Goal: Information Seeking & Learning: Learn about a topic

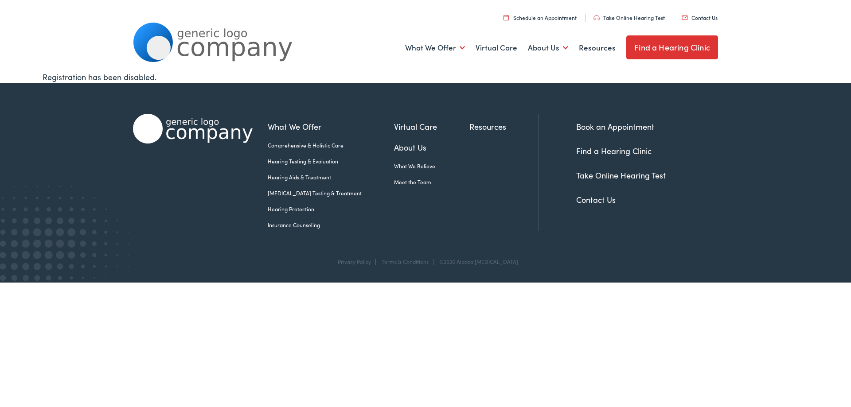
click at [206, 47] on img at bounding box center [213, 42] width 160 height 39
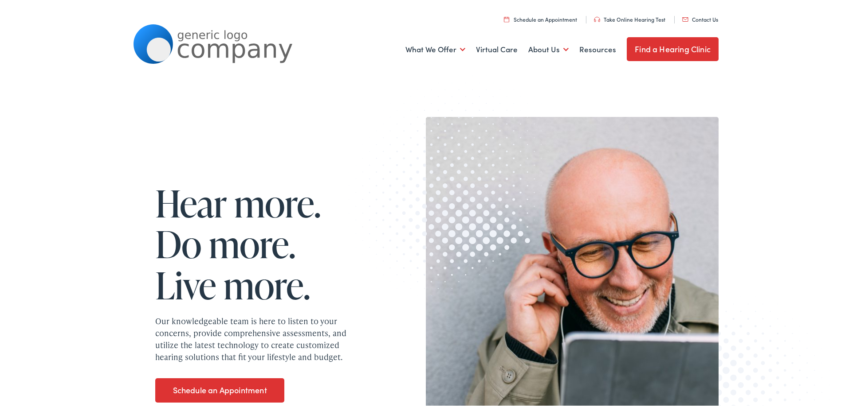
click at [143, 180] on div "Hear more. Do more. Live more. Our knowledgeable team is here to listen to your…" at bounding box center [250, 290] width 235 height 236
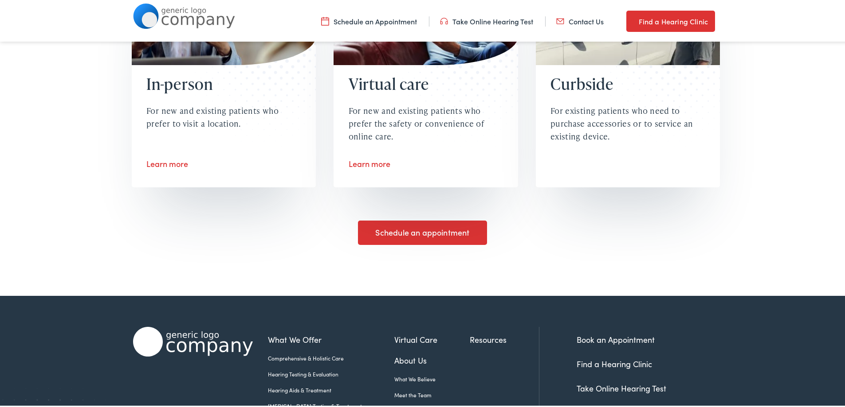
scroll to position [1515, 0]
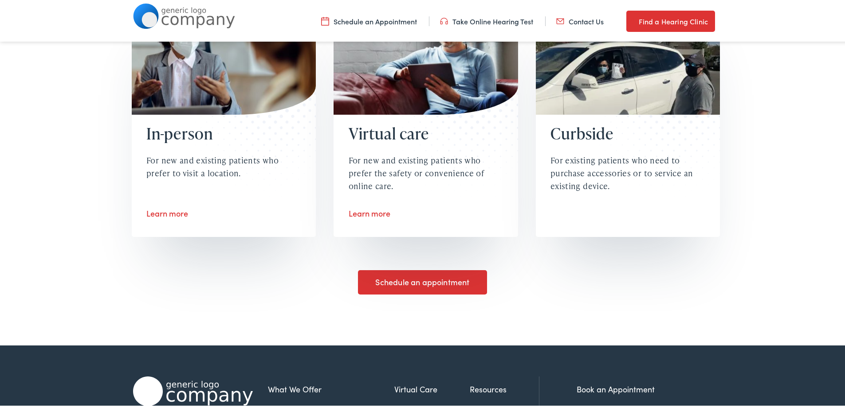
click at [52, 216] on div "In-person For new and existing patients who prefer to visit a location. Learn m…" at bounding box center [425, 168] width 851 height 351
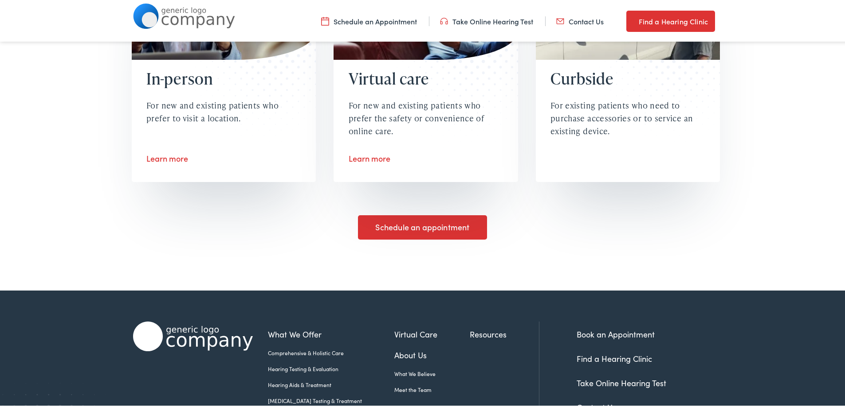
scroll to position [1648, 0]
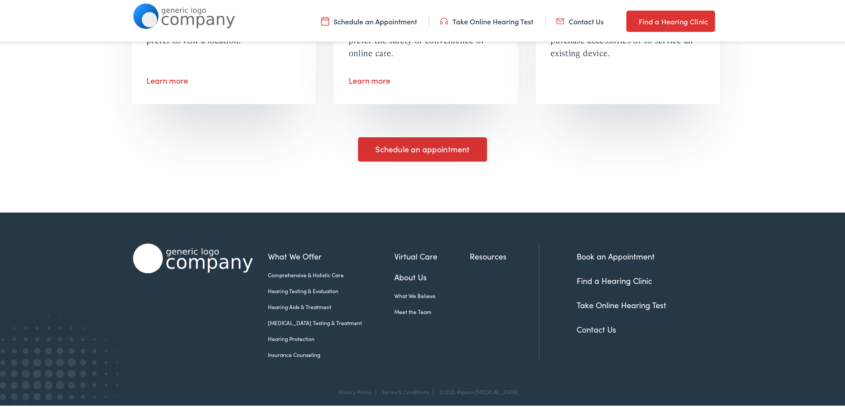
click at [126, 171] on div "In-person For new and existing patients who prefer to visit a location. Learn m…" at bounding box center [425, 35] width 851 height 351
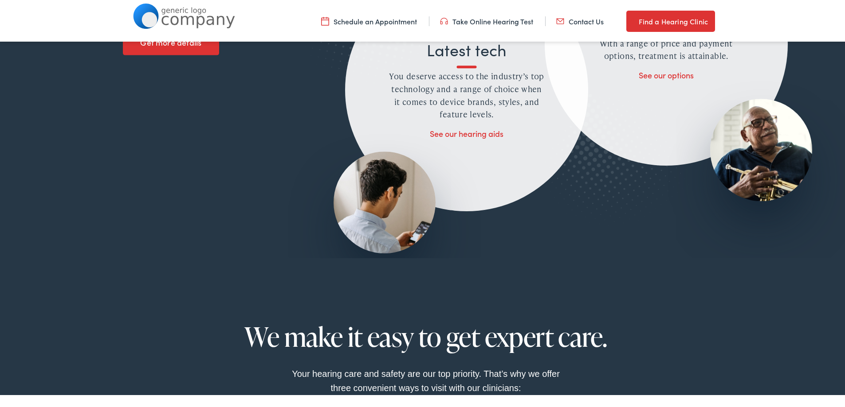
scroll to position [1072, 0]
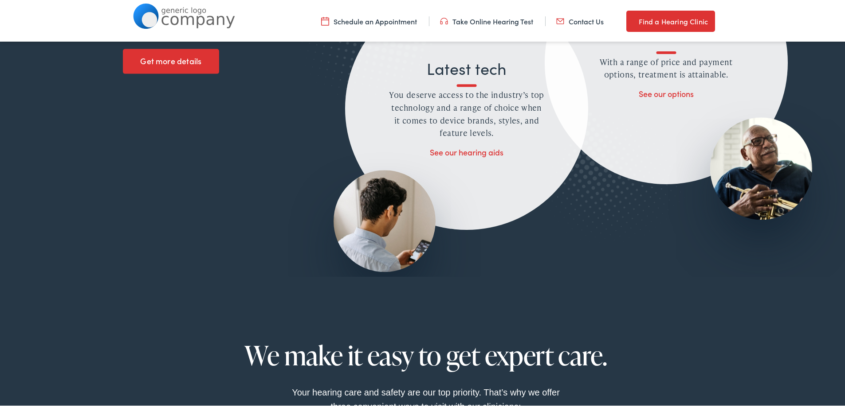
click at [160, 202] on div "Unrivaled care requires a holistic approach When it comes to hearing health, we…" at bounding box center [470, 9] width 694 height 445
click at [180, 15] on img at bounding box center [184, 14] width 102 height 25
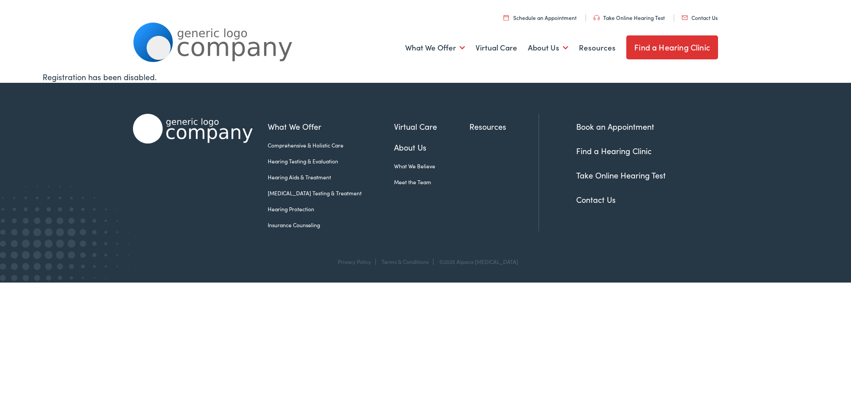
click at [46, 49] on div "Menu Close Schedule an Appointment Take Online Hearing Test Contact Us Find a H…" at bounding box center [425, 35] width 851 height 71
click at [68, 48] on div "Menu Close Schedule an Appointment Take Online Hearing Test Contact Us Find a H…" at bounding box center [425, 35] width 851 height 71
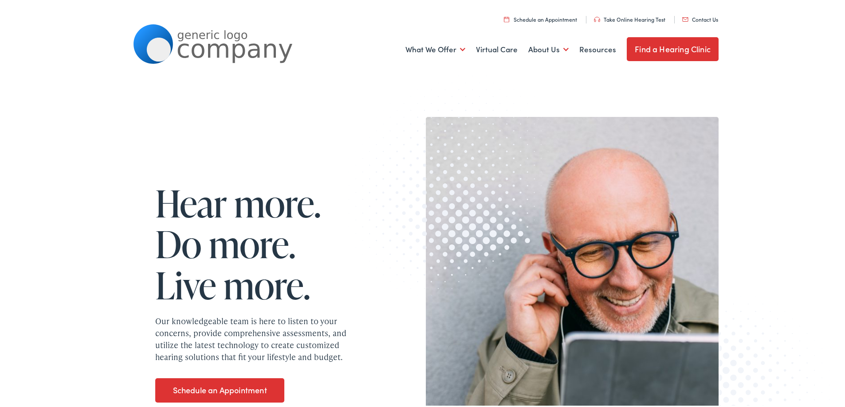
click at [73, 224] on div "Hear more. Do more. Live more. Our knowledgeable team is here to listen to your…" at bounding box center [425, 294] width 851 height 446
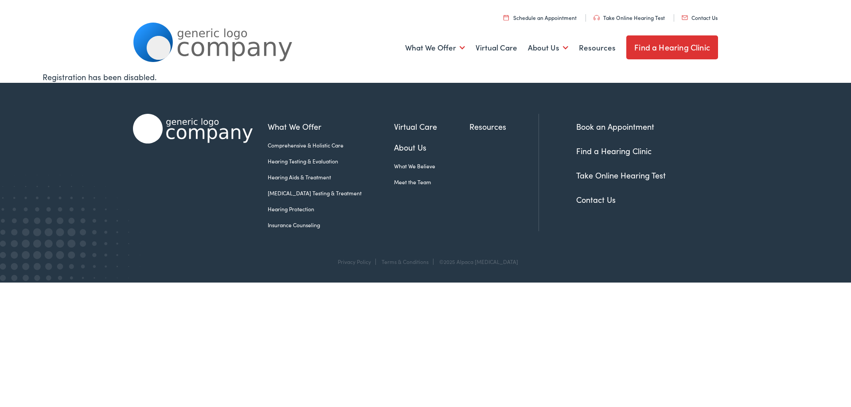
click at [96, 46] on div "Menu Close Schedule an Appointment Take Online Hearing Test Contact Us Find a H…" at bounding box center [425, 35] width 851 height 71
click at [131, 283] on html "Home - Alpaca Audiology Skip to Main Content Menu Close Schedule an Appointment…" at bounding box center [425, 141] width 851 height 283
click at [394, 150] on link "About Us" at bounding box center [431, 147] width 75 height 12
click at [50, 57] on div "Menu Close Schedule an Appointment Take Online [MEDICAL_DATA] Contact Us Find a…" at bounding box center [425, 35] width 851 height 71
click at [45, 109] on footer "What We Offer Comprehensive & Holistic Care Hearing Testing & Evaluation Hearin…" at bounding box center [425, 183] width 851 height 200
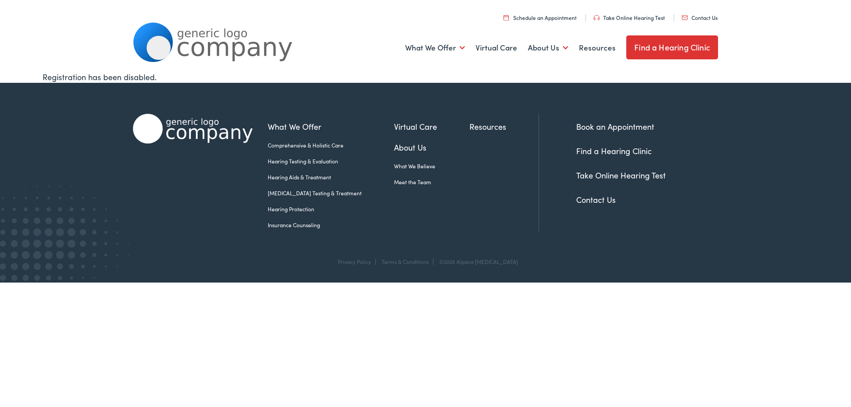
click at [78, 283] on html "Home - Alpaca Audiology Skip to Main Content Menu Close Schedule an Appointment…" at bounding box center [425, 141] width 851 height 283
click at [75, 283] on html "Home - Alpaca Audiology Skip to Main Content Menu Close Schedule an Appointment…" at bounding box center [425, 141] width 851 height 283
click at [76, 241] on footer "What We Offer Comprehensive & Holistic Care Hearing Testing & Evaluation Hearin…" at bounding box center [425, 183] width 851 height 200
click at [59, 58] on div "Menu Close Schedule an Appointment Take Online Hearing Test Contact Us Find a H…" at bounding box center [425, 35] width 851 height 71
click at [55, 99] on footer "What We Offer Comprehensive & Holistic Care Hearing Testing & Evaluation Hearin…" at bounding box center [425, 183] width 851 height 200
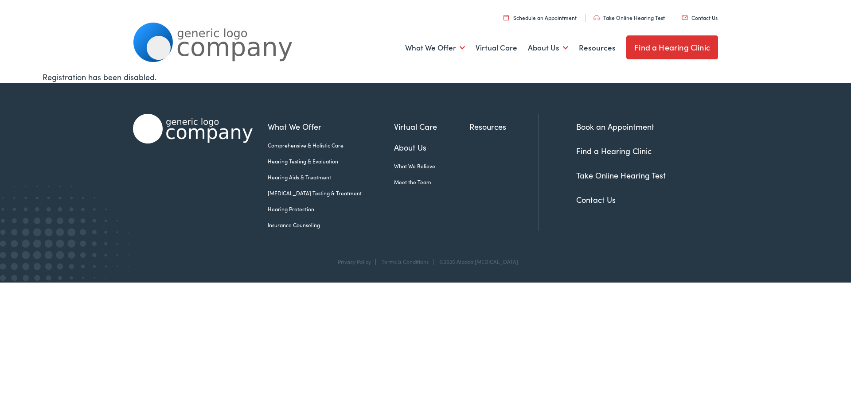
click at [395, 148] on link "About Us" at bounding box center [431, 147] width 75 height 12
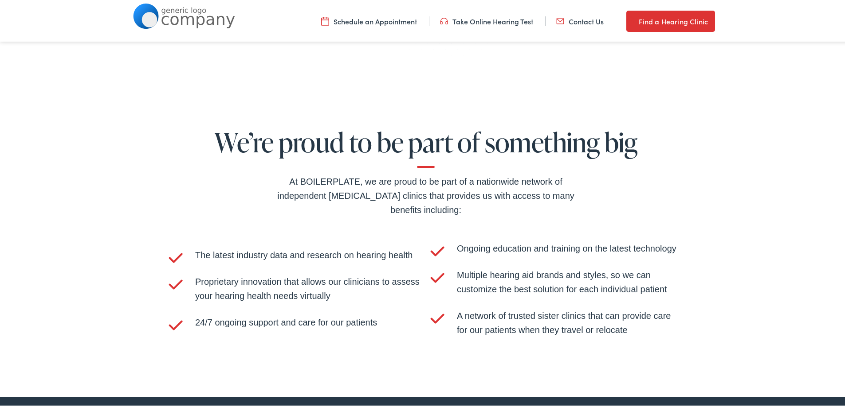
scroll to position [1871, 0]
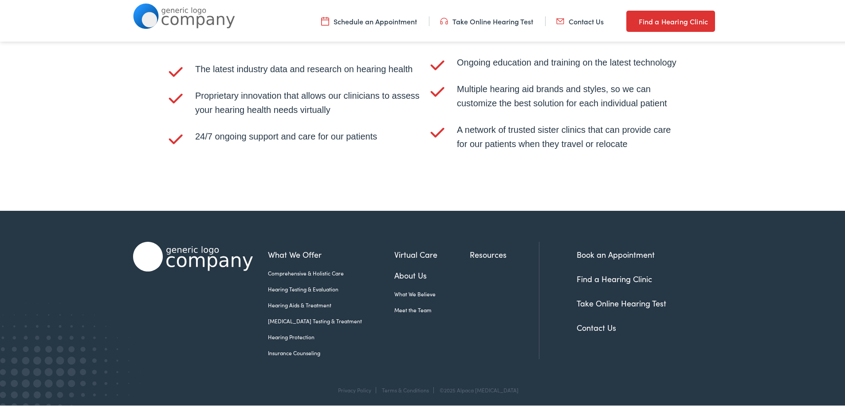
click at [394, 305] on link "Meet the Team" at bounding box center [431, 309] width 75 height 8
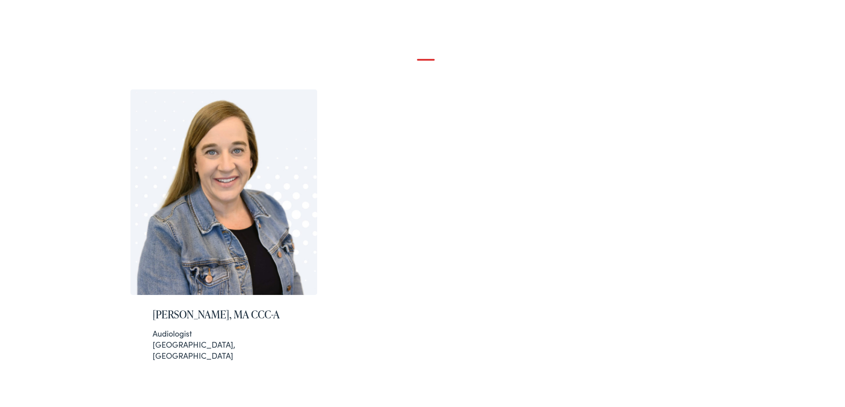
scroll to position [177, 0]
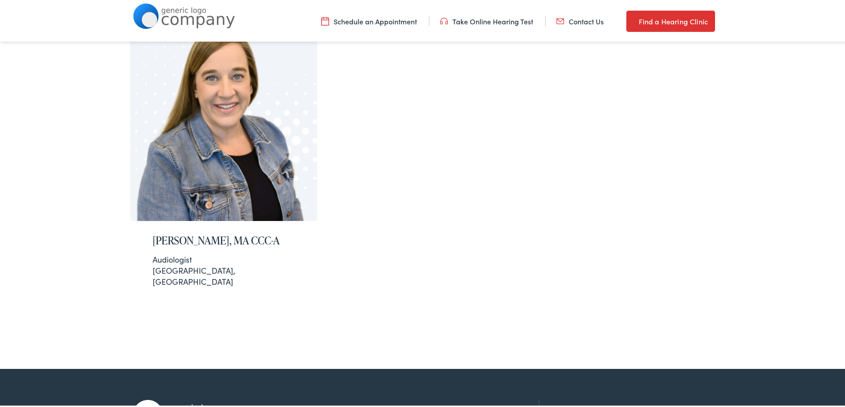
click at [78, 230] on div "[PERSON_NAME], MA CCC-A Audiologist [GEOGRAPHIC_DATA], [GEOGRAPHIC_DATA]" at bounding box center [425, 141] width 851 height 451
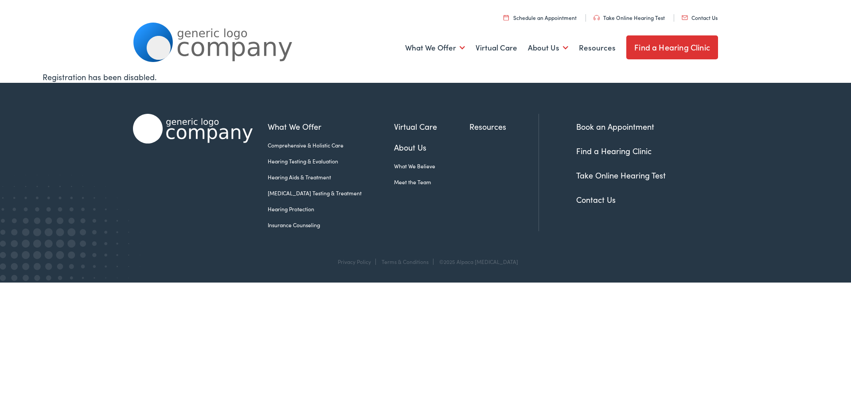
click at [94, 34] on div "Menu Close Schedule an Appointment Take Online Hearing Test Contact Us Find a H…" at bounding box center [425, 35] width 851 height 71
click at [365, 47] on ul "What We Offer Comprehensive & Holistic Care Hearing Testing & Evaluation Hearin…" at bounding box center [425, 47] width 585 height 33
click at [103, 283] on html "Home - Alpaca Audiology Skip to Main Content Menu Close Schedule an Appointment…" at bounding box center [425, 141] width 851 height 283
click at [388, 239] on div "What We Offer Comprehensive & Holistic Care Hearing Testing & Evaluation Hearin…" at bounding box center [425, 170] width 585 height 175
click at [381, 233] on div "What We Offer Comprehensive & Holistic Care Hearing Testing & Evaluation Hearin…" at bounding box center [425, 170] width 585 height 175
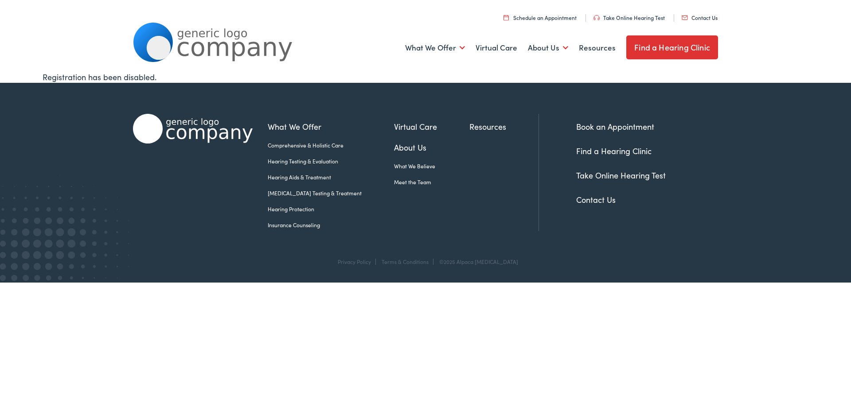
click at [202, 228] on div at bounding box center [193, 172] width 120 height 117
click at [772, 231] on footer "What We Offer Comprehensive & Holistic Care Hearing Testing & Evaluation Hearin…" at bounding box center [425, 183] width 851 height 200
click at [539, 48] on link "About Us" at bounding box center [548, 47] width 40 height 33
click at [555, 94] on link "Meet the Team" at bounding box center [566, 100] width 76 height 21
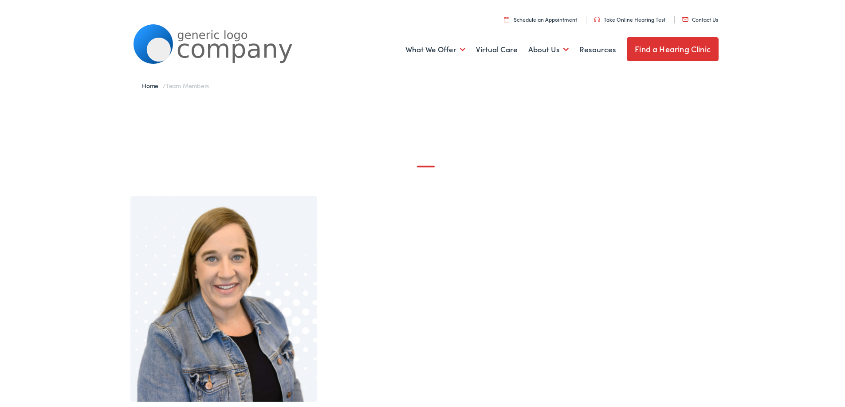
click at [400, 178] on div "Natalie McAmis, MA CCC-A Audiologist San Antonio, TX" at bounding box center [425, 322] width 603 height 363
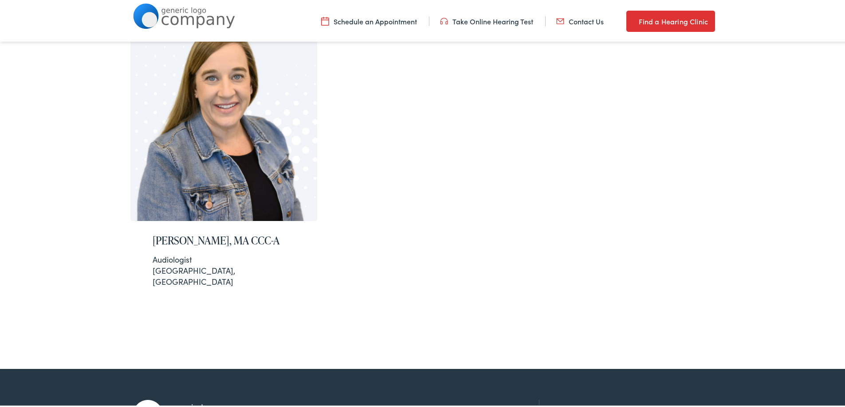
scroll to position [326, 0]
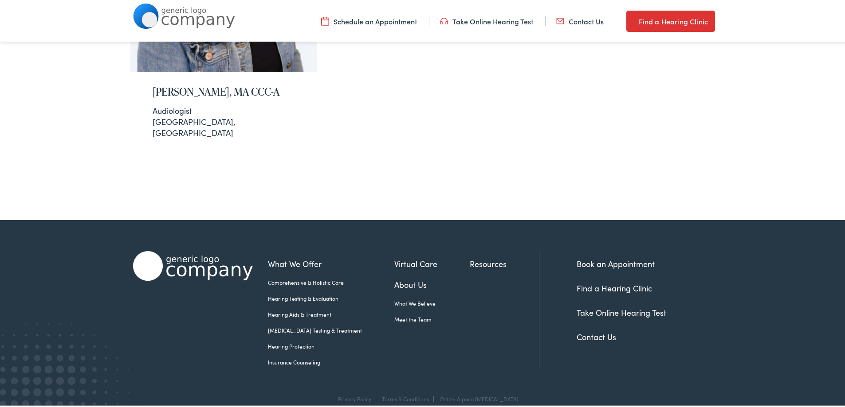
click at [171, 18] on img at bounding box center [184, 14] width 102 height 25
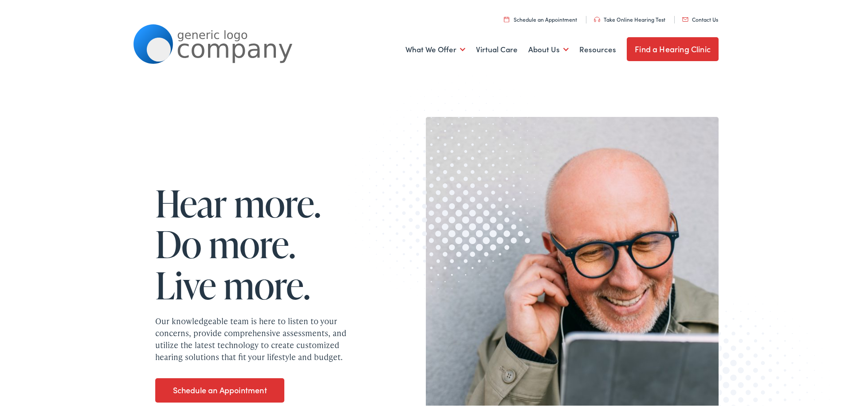
drag, startPoint x: 255, startPoint y: 103, endPoint x: 231, endPoint y: 103, distance: 24.4
click at [255, 103] on div "Hear more. Do more. Live more. Our knowledgeable team is here to listen to your…" at bounding box center [425, 294] width 851 height 446
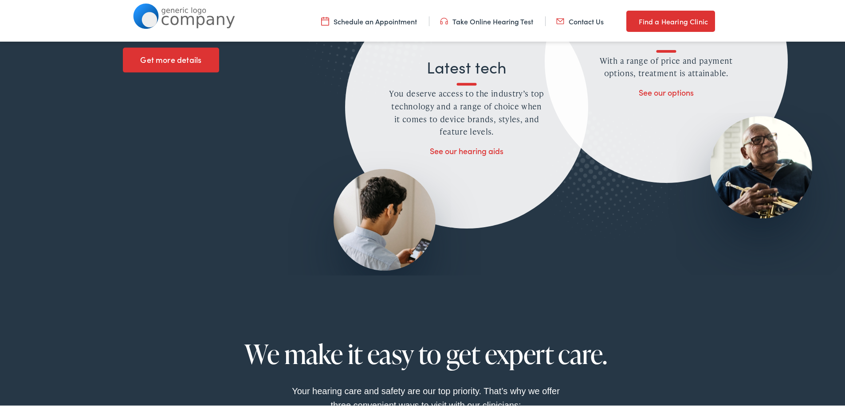
scroll to position [1070, 0]
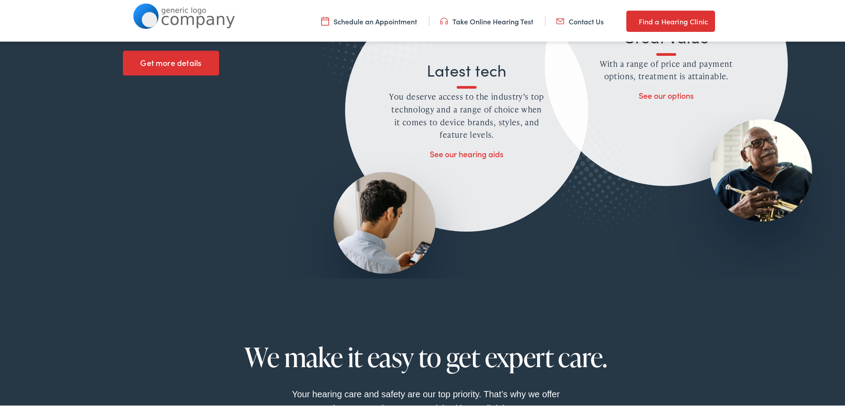
click at [204, 204] on div "Unrivaled care requires a holistic approach When it comes to hearing health, we…" at bounding box center [470, 11] width 694 height 445
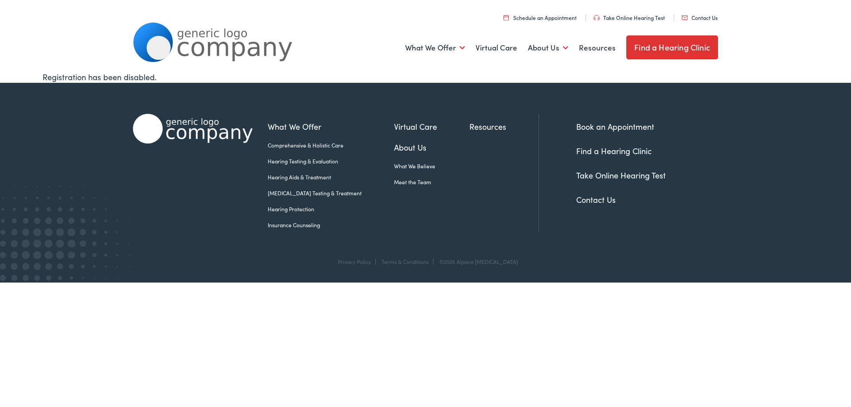
click at [304, 39] on ul "What We Offer Comprehensive & Holistic Care Hearing Testing & Evaluation Hearin…" at bounding box center [425, 47] width 585 height 33
